Goal: Task Accomplishment & Management: Complete application form

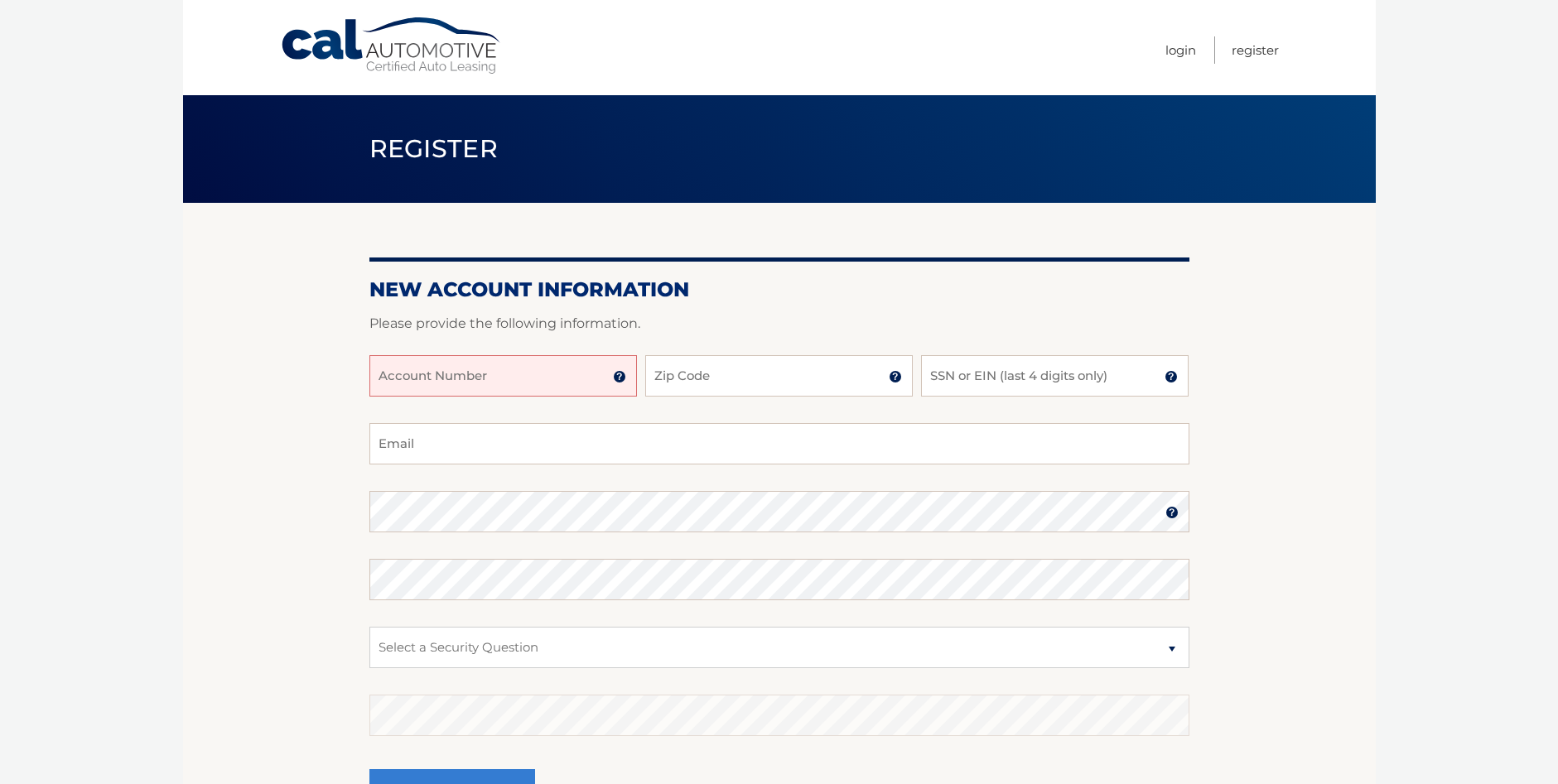
click at [568, 372] on input "Account Number" at bounding box center [503, 375] width 267 height 41
type input "44455896879"
click at [723, 385] on input "Zip Code" at bounding box center [779, 375] width 267 height 41
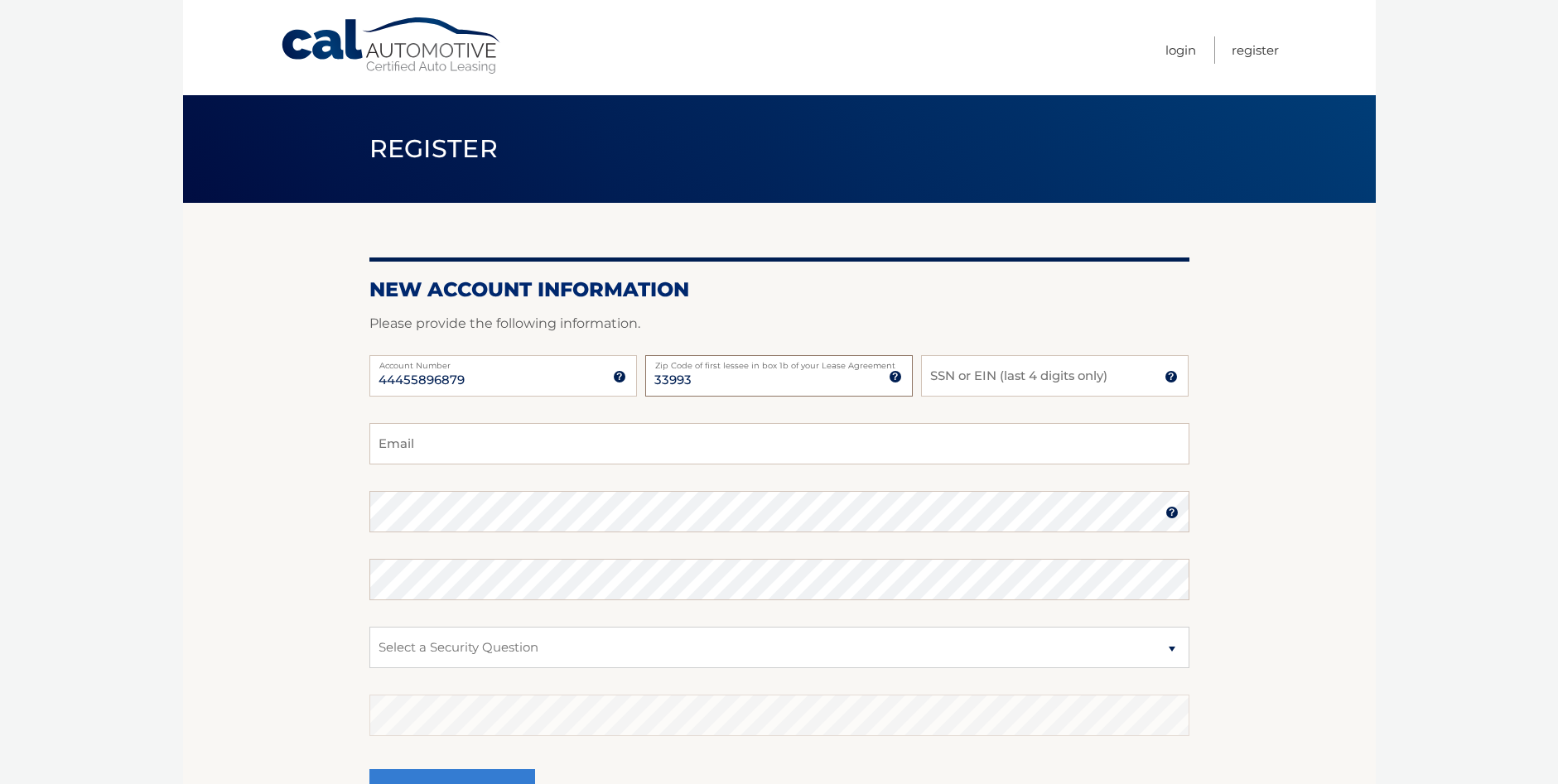
type input "33993"
click at [1000, 383] on input "SSN or EIN (last 4 digits only)" at bounding box center [1053, 375] width 267 height 41
drag, startPoint x: 958, startPoint y: 378, endPoint x: 940, endPoint y: 379, distance: 18.0
click at [940, 379] on input "1246" at bounding box center [1053, 375] width 267 height 41
type input "1"
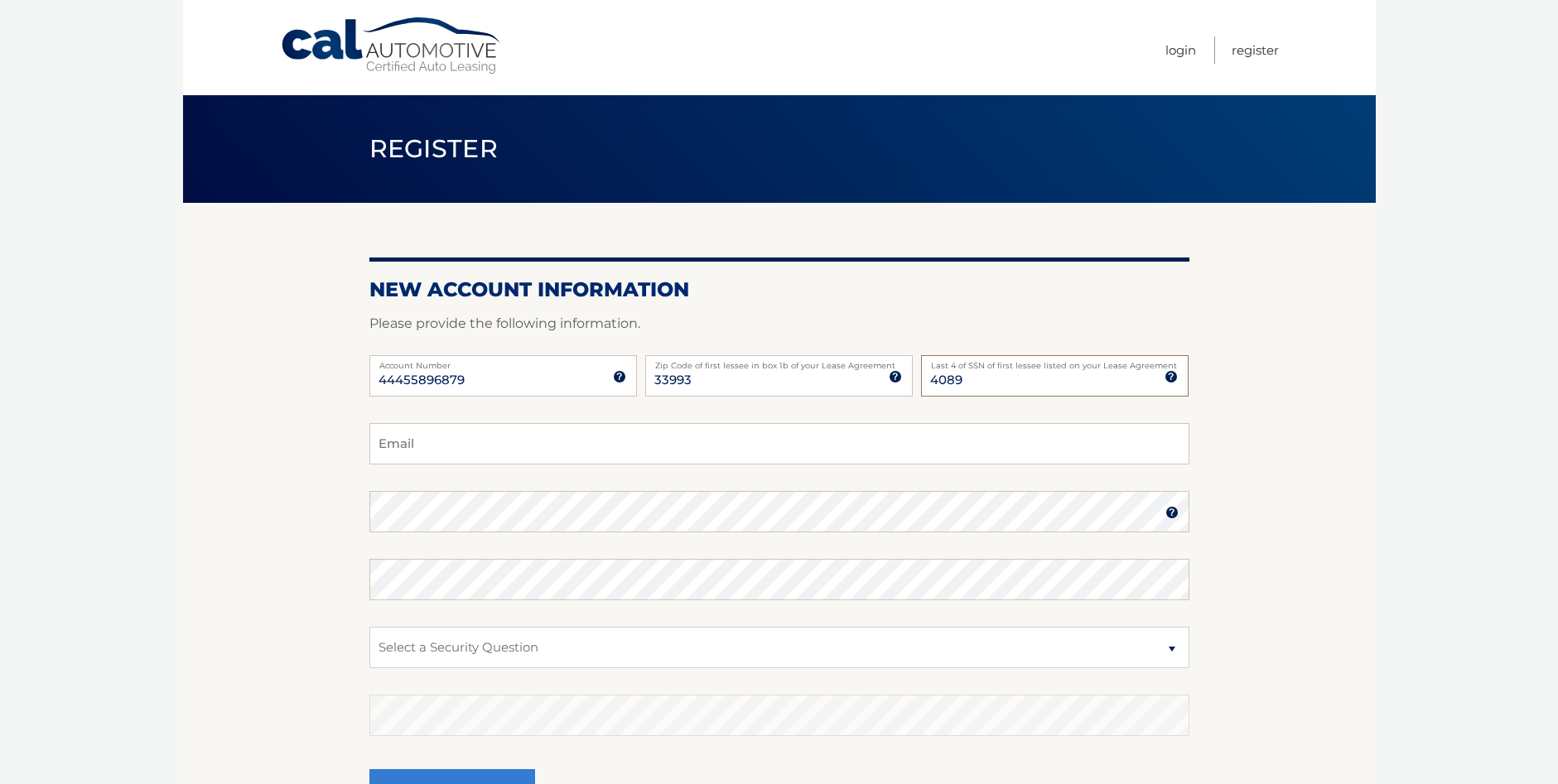
type input "4089"
click at [495, 442] on input "Email" at bounding box center [779, 443] width 820 height 41
type input "[EMAIL_ADDRESS][DOMAIN_NAME]"
click at [456, 642] on select "Select a Security Question What was the name of your elementary school? What is…" at bounding box center [779, 647] width 820 height 41
select select "3"
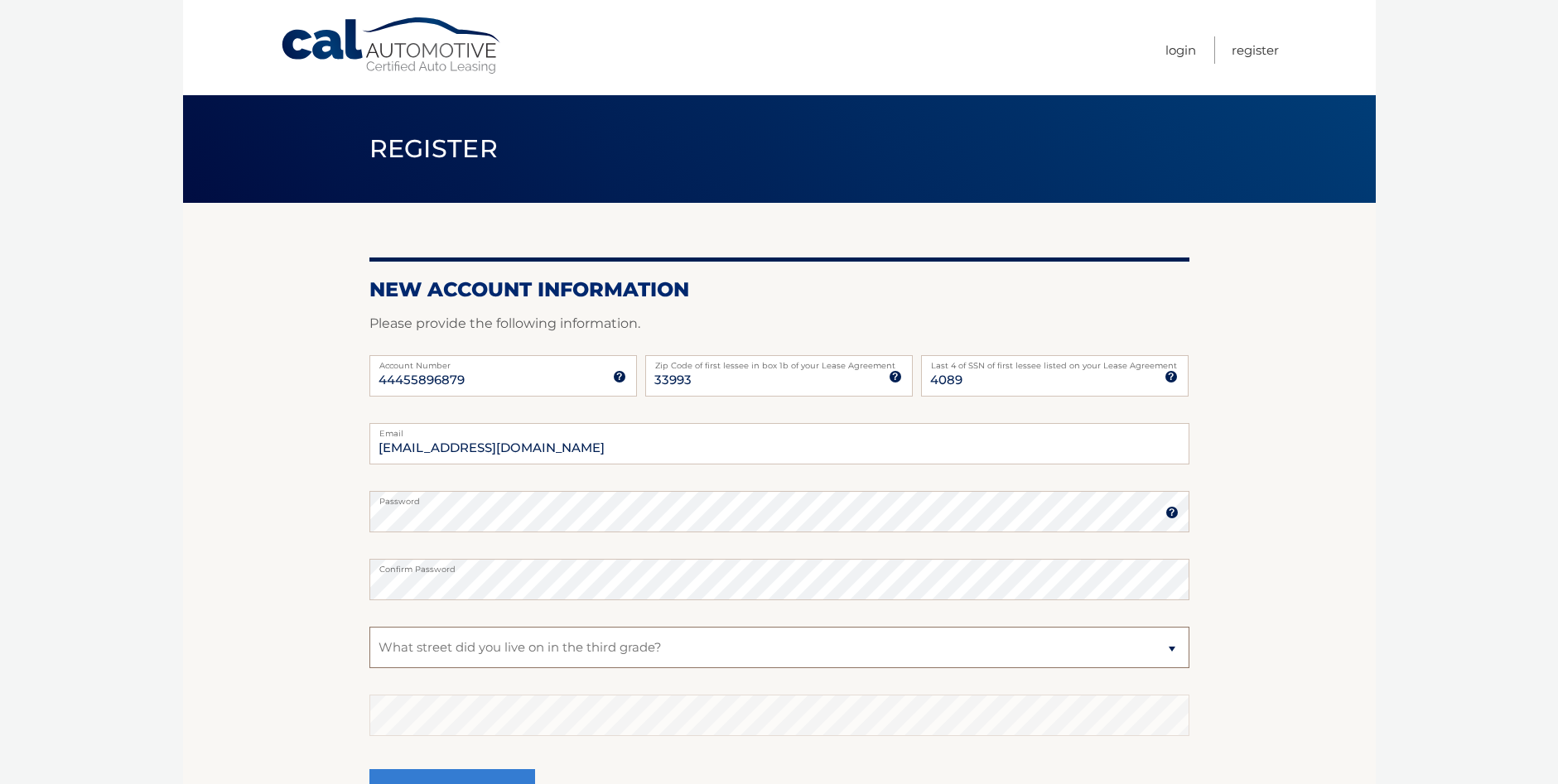
click at [370, 626] on select "Select a Security Question What was the name of your elementary school? What is…" at bounding box center [779, 647] width 820 height 41
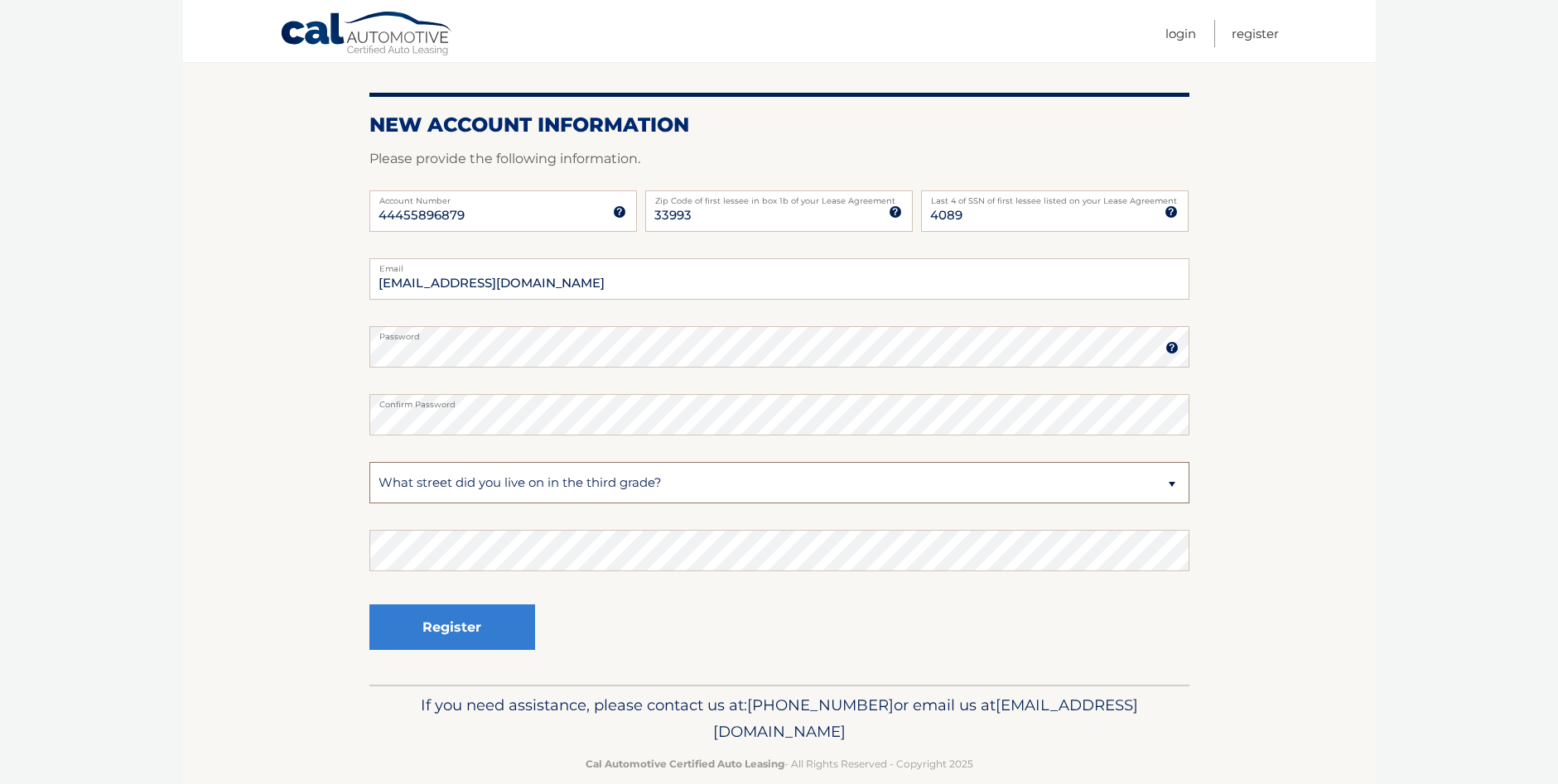
scroll to position [165, 0]
click at [370, 604] on button "Register" at bounding box center [452, 626] width 166 height 45
click at [453, 617] on button "Register" at bounding box center [452, 626] width 166 height 45
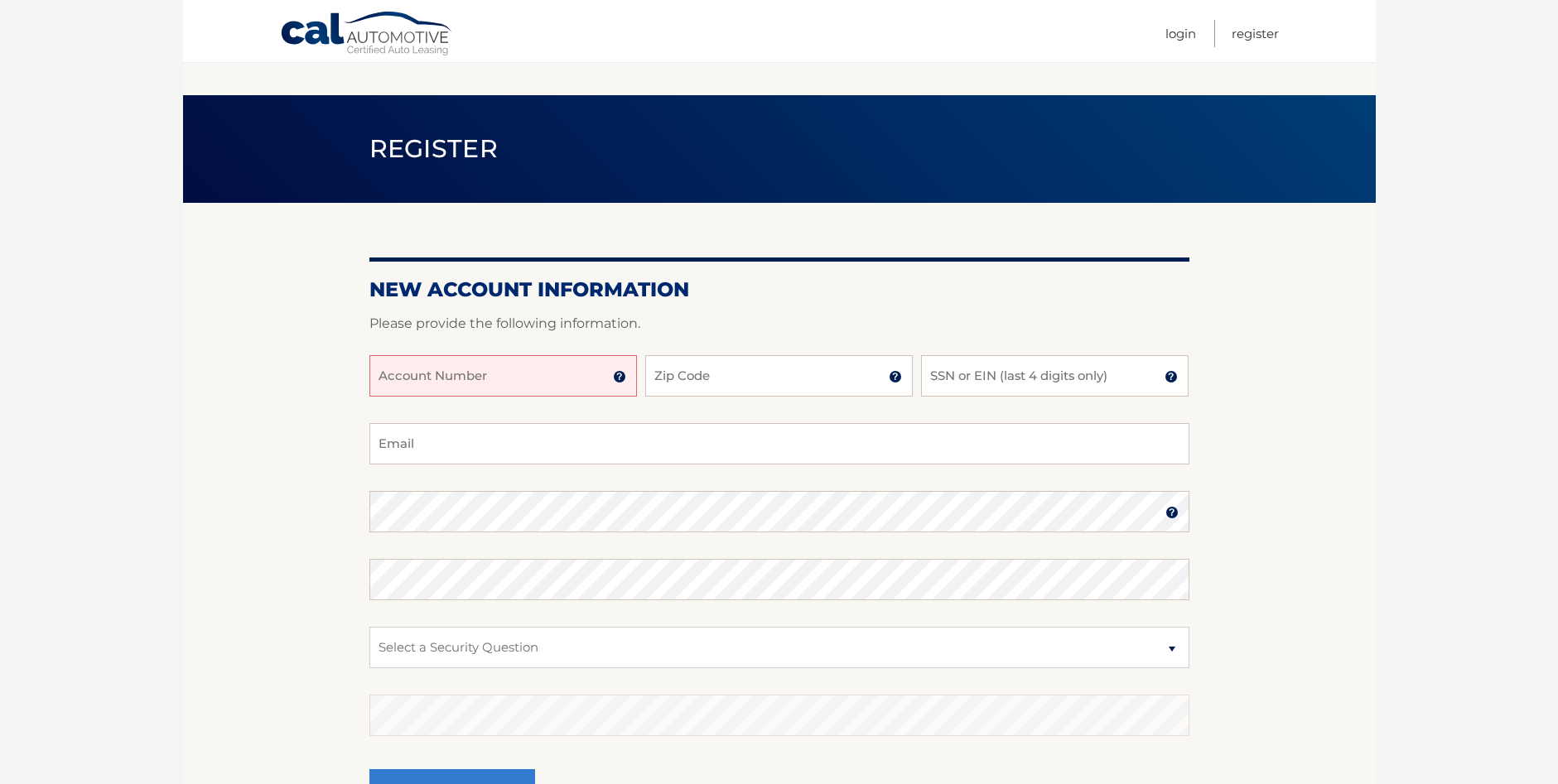
scroll to position [165, 0]
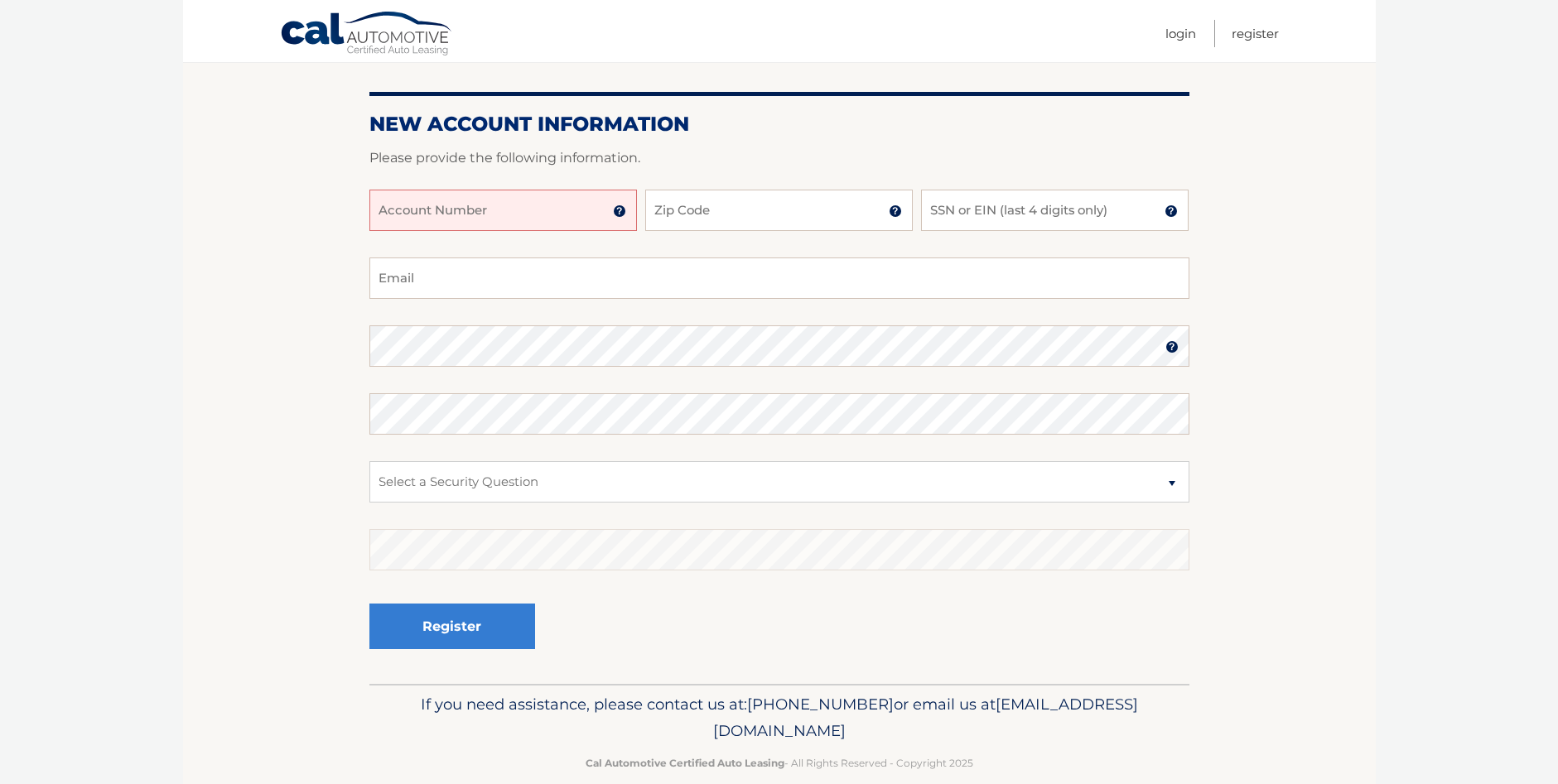
click at [477, 209] on input "Account Number" at bounding box center [503, 210] width 267 height 41
